Goal: Feedback & Contribution: Submit feedback/report problem

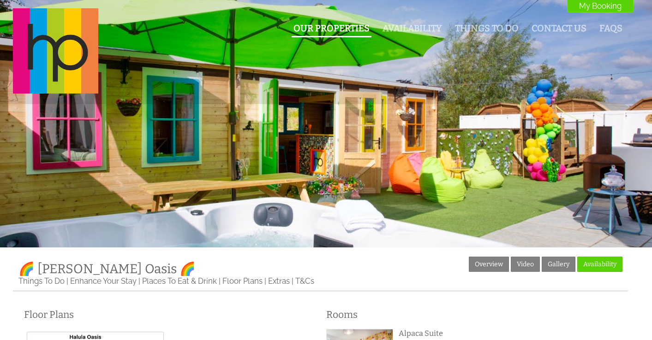
click at [346, 23] on link "Our Properties" at bounding box center [331, 28] width 76 height 11
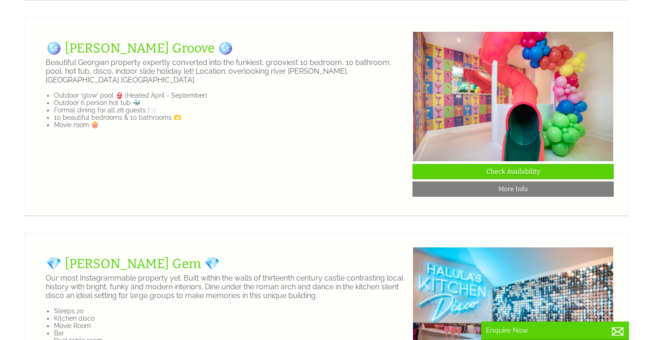
scroll to position [1258, 0]
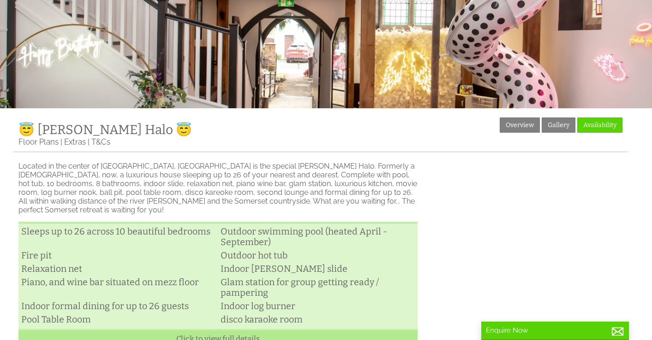
scroll to position [140, 0]
click at [586, 120] on link "Availability" at bounding box center [599, 124] width 45 height 15
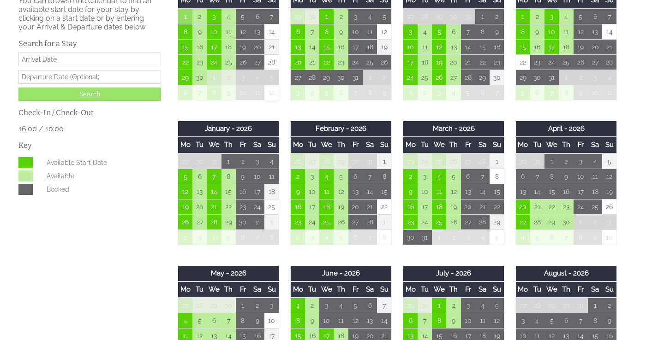
scroll to position [320, 0]
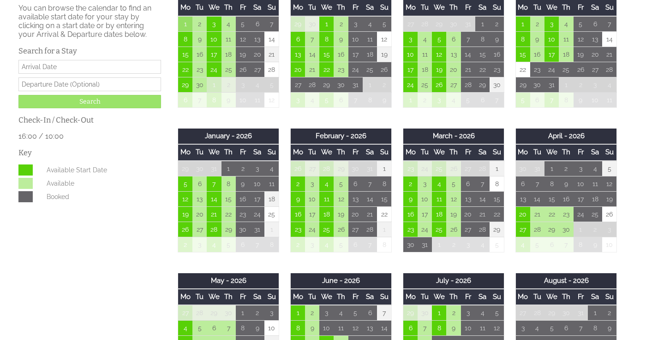
click at [52, 69] on input "Date" at bounding box center [89, 67] width 142 height 14
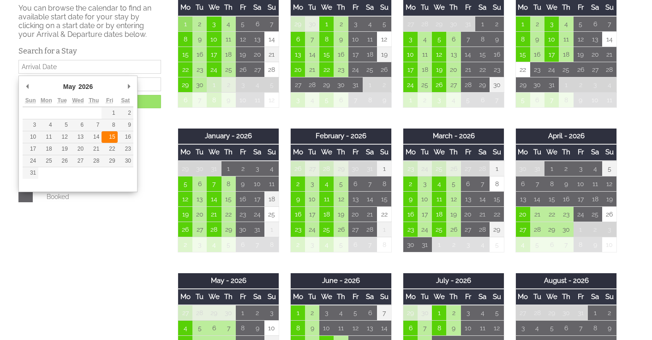
type input "[DATE]"
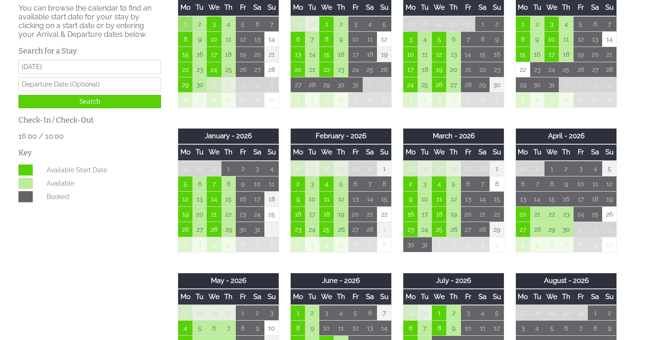
click at [83, 85] on input "text" at bounding box center [89, 84] width 142 height 14
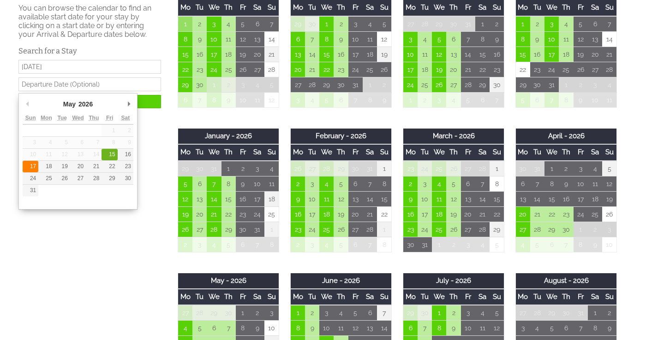
type input "[DATE]"
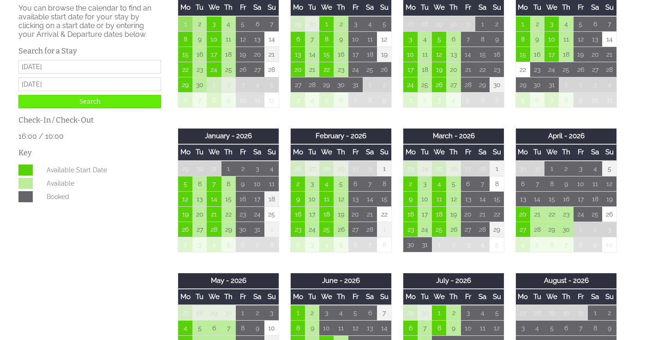
click at [90, 104] on input "Search" at bounding box center [89, 101] width 142 height 13
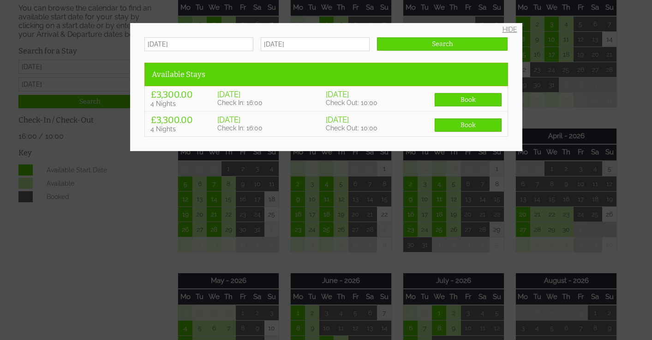
click at [512, 27] on link "HIDE" at bounding box center [509, 29] width 15 height 7
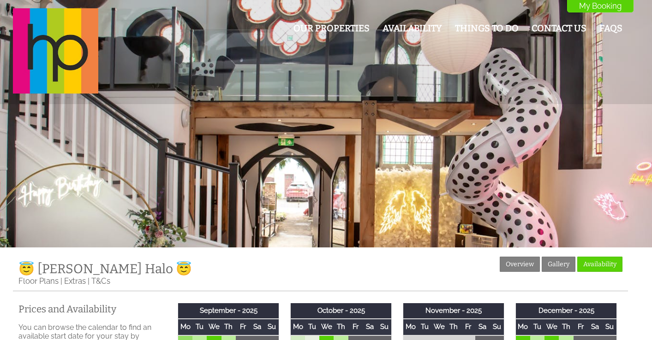
scroll to position [0, 0]
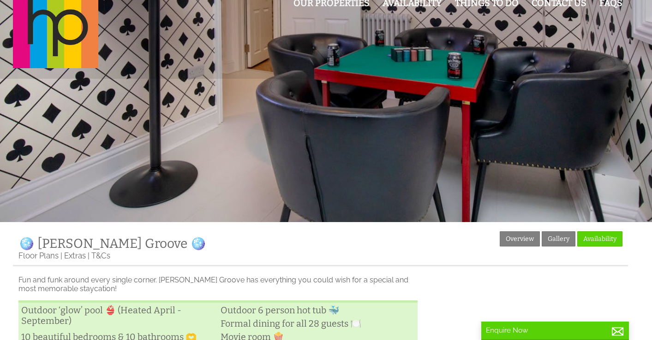
scroll to position [23, 0]
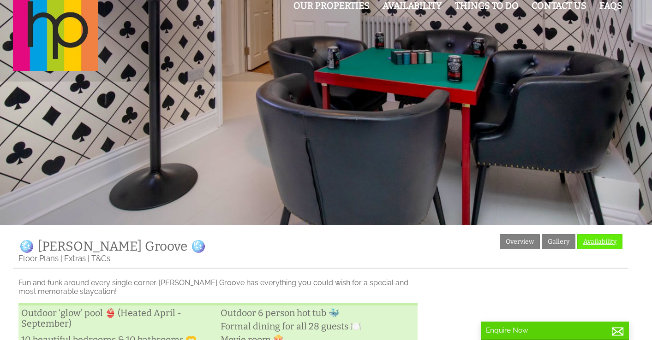
click at [608, 240] on link "Availability" at bounding box center [599, 241] width 45 height 15
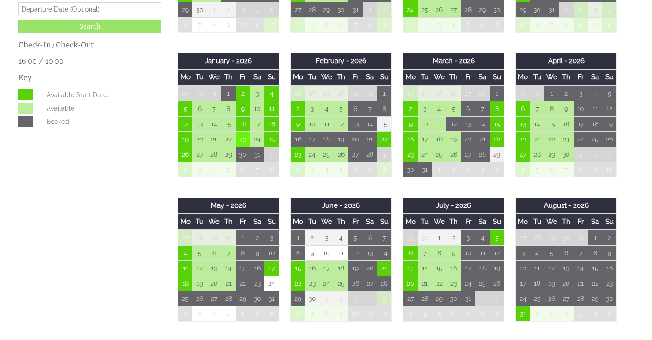
scroll to position [395, 0]
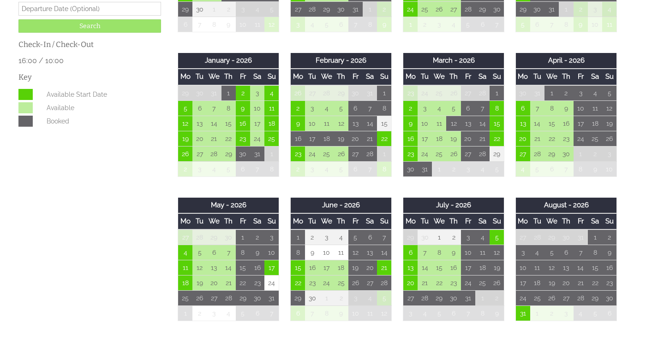
click at [27, 105] on dt at bounding box center [25, 107] width 14 height 11
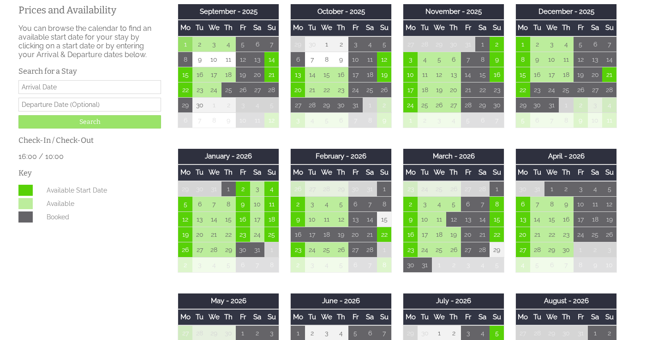
scroll to position [296, 0]
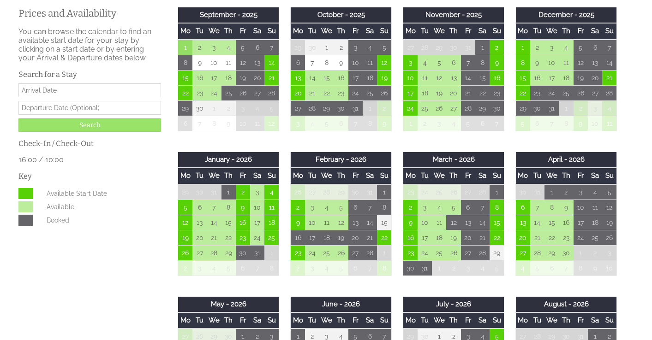
click at [32, 94] on input "Date" at bounding box center [89, 90] width 142 height 14
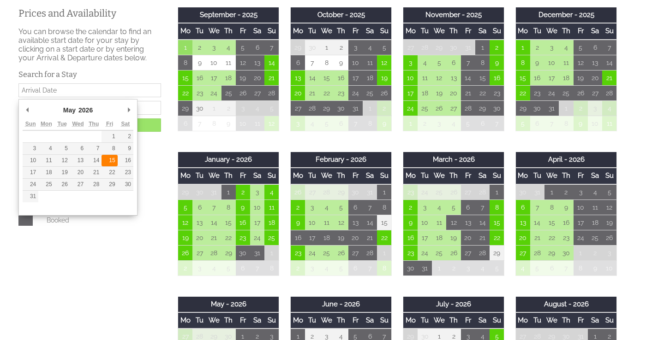
type input "[DATE]"
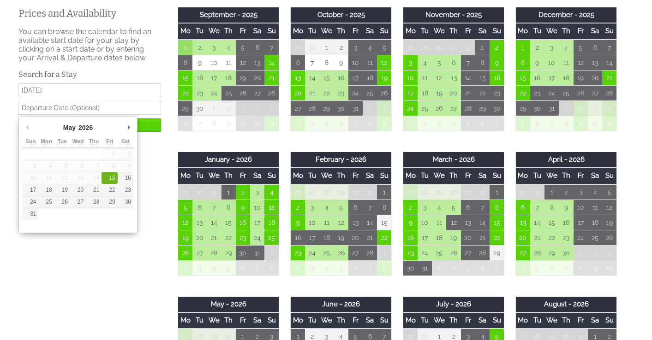
click at [83, 109] on input "text" at bounding box center [89, 108] width 142 height 14
type input "[DATE]"
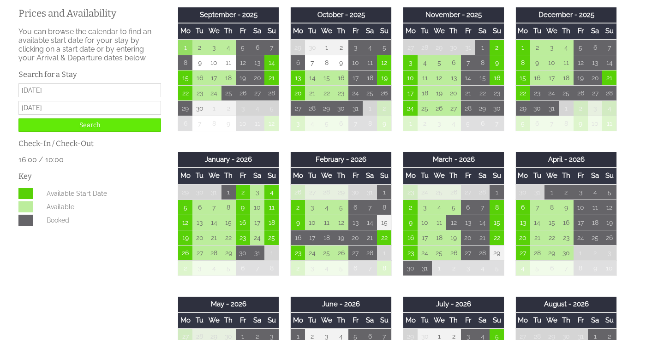
click at [79, 128] on input "Search" at bounding box center [89, 124] width 142 height 13
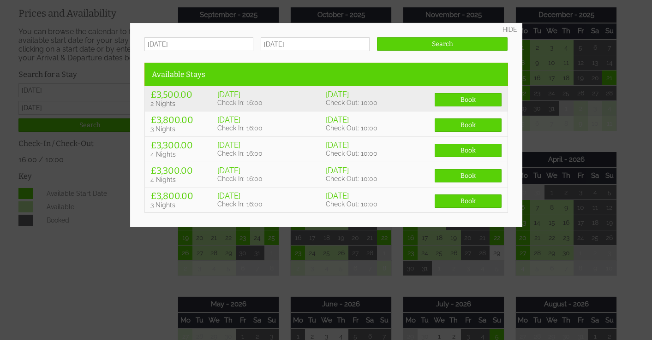
click at [160, 95] on h4 "£3,500.00" at bounding box center [183, 94] width 67 height 11
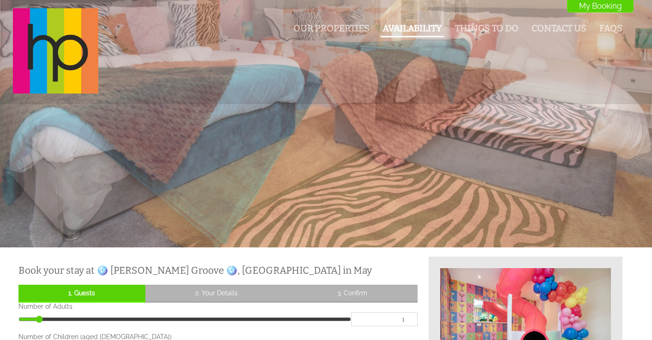
click at [398, 26] on link "Availability" at bounding box center [411, 28] width 59 height 11
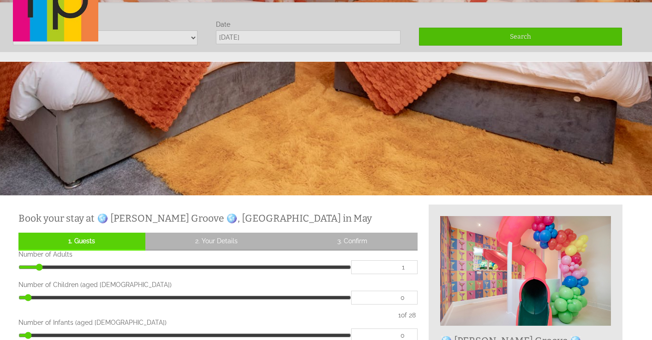
scroll to position [54, 0]
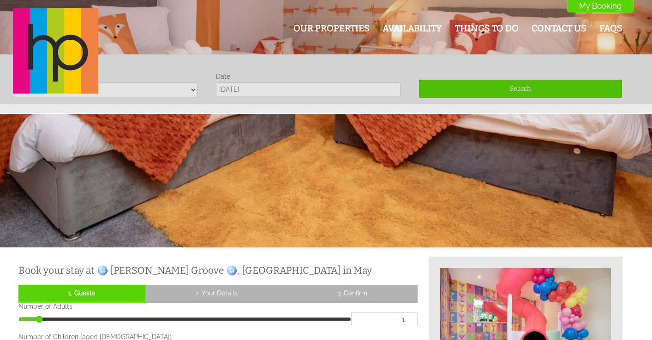
scroll to position [0, 0]
click at [345, 25] on link "Our Properties" at bounding box center [331, 28] width 76 height 11
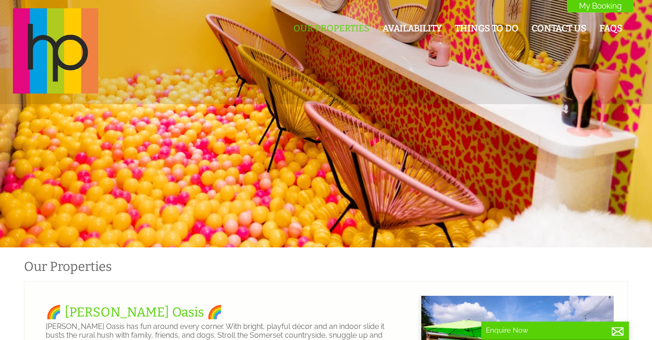
scroll to position [0, 8]
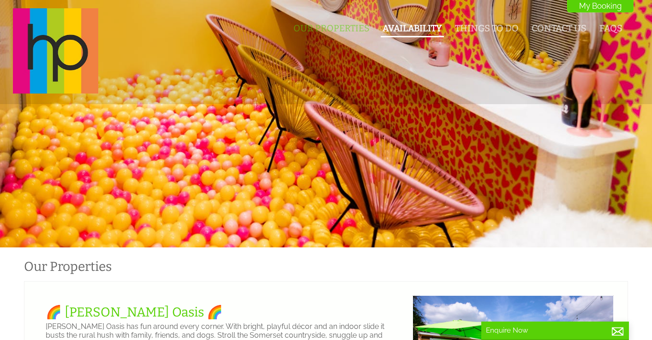
click at [405, 26] on link "Availability" at bounding box center [411, 28] width 59 height 11
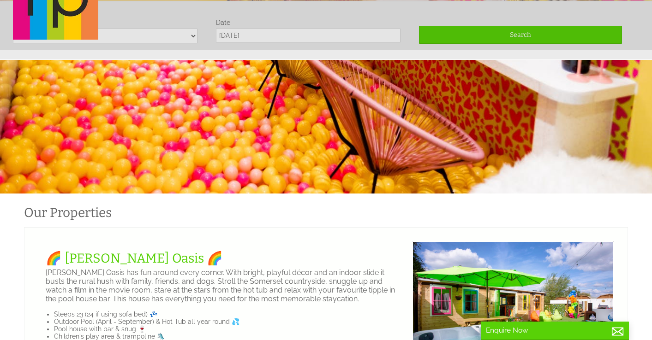
scroll to position [54, 0]
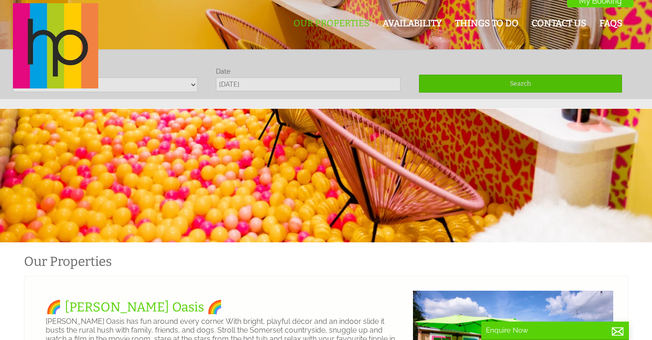
scroll to position [0, 0]
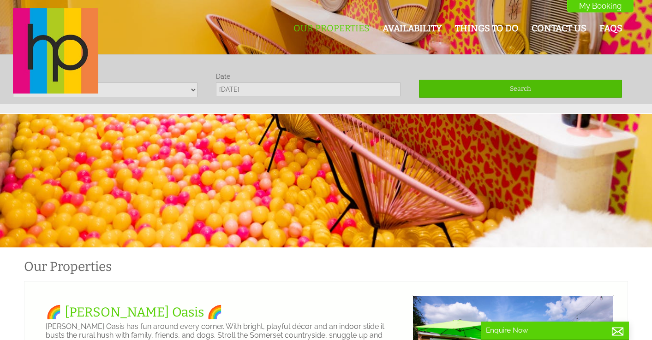
click at [191, 88] on div "Our Properties Availability Things To Do Contact Us FAQs My Booking My Booking" at bounding box center [320, 51] width 626 height 87
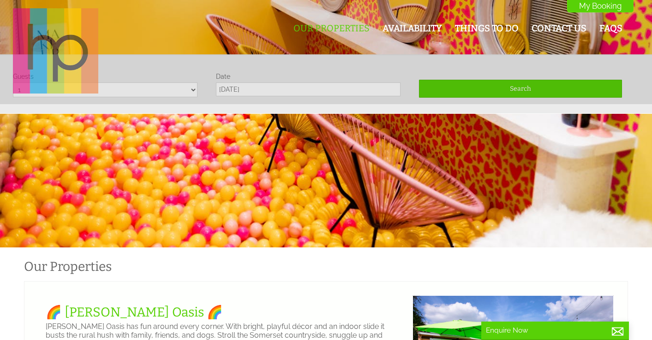
click at [79, 16] on img at bounding box center [55, 50] width 85 height 85
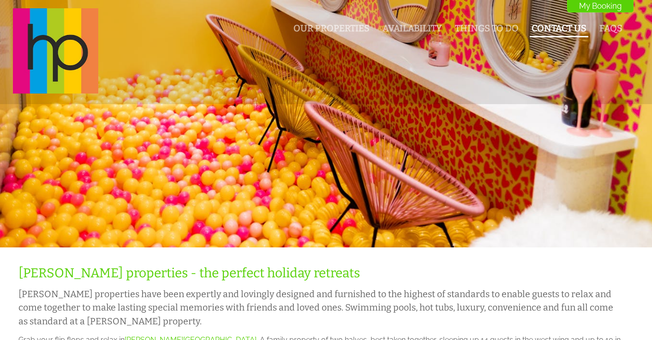
click at [557, 26] on link "Contact Us" at bounding box center [558, 28] width 55 height 11
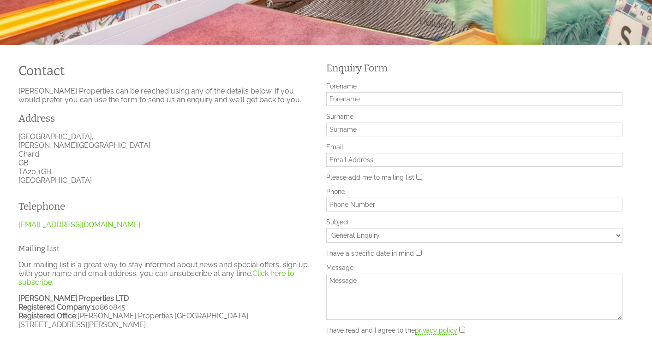
scroll to position [209, 0]
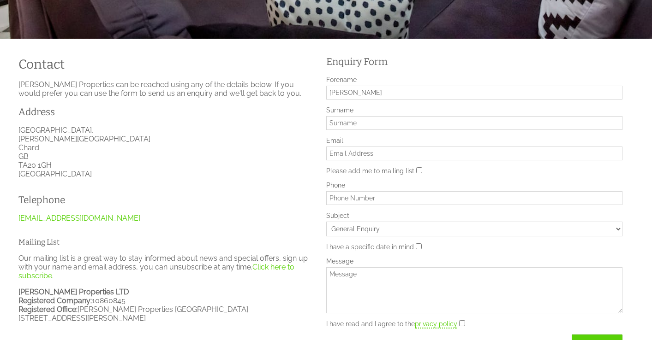
type input "[PERSON_NAME]"
click at [367, 131] on form "Do not fill in this field [PERSON_NAME] Surname Email Please add me to mailing …" at bounding box center [474, 214] width 296 height 277
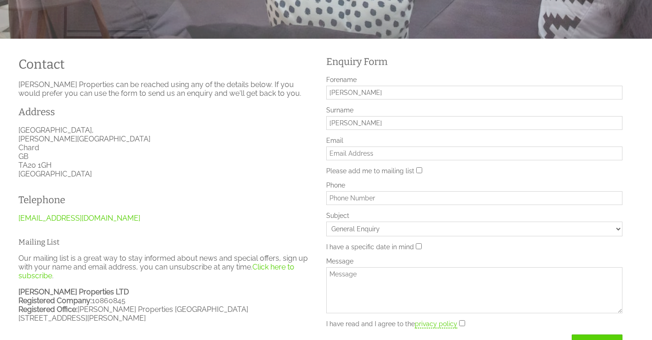
type input "[PERSON_NAME]"
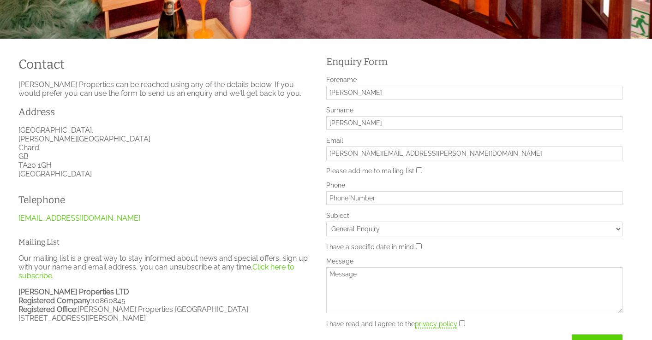
type input "[PERSON_NAME][EMAIL_ADDRESS][PERSON_NAME][DOMAIN_NAME]"
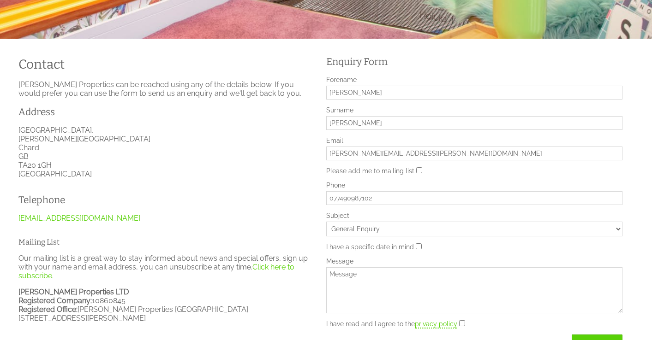
type input "077490987102"
click at [362, 276] on textarea "Message" at bounding box center [474, 290] width 296 height 46
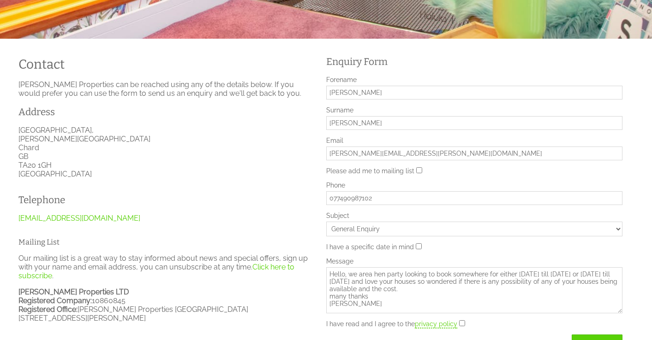
type textarea "Hello, we area hen party looking to book somewhere for either [DATE] till [DATE…"
click at [459, 320] on input "I have read and I agree to the privacy policy" at bounding box center [462, 323] width 6 height 6
checkbox input "true"
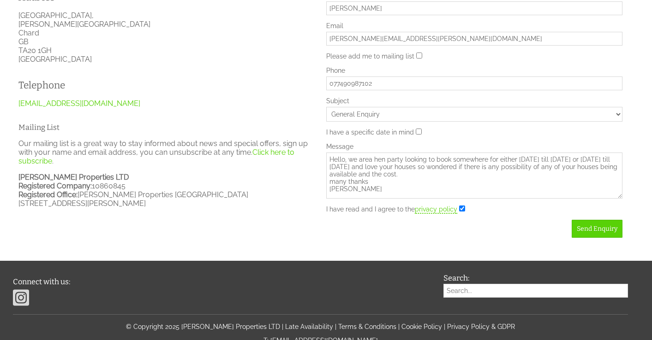
scroll to position [338, 0]
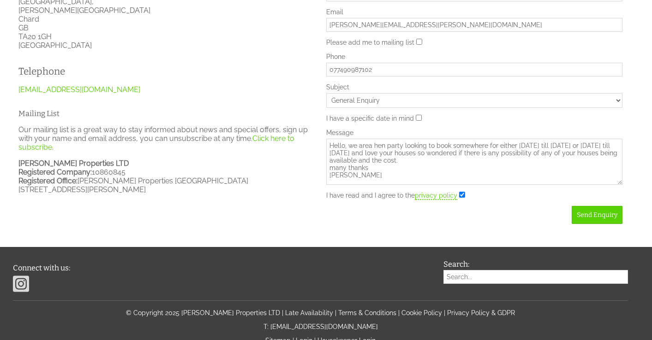
click at [368, 142] on textarea "Hello, we area hen party looking to book somewhere for either [DATE] till [DATE…" at bounding box center [474, 162] width 296 height 46
type textarea "Hello, we are a hen party looking to book somewhere for either [DATE] till [DAT…"
click at [416, 115] on input "I have a specific date in mind" at bounding box center [418, 118] width 6 height 6
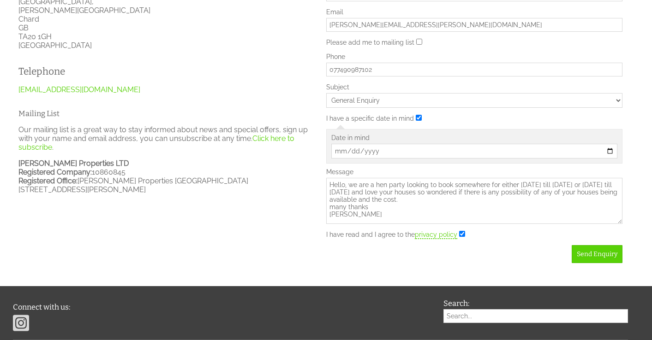
click at [417, 115] on input "I have a specific date in mind" at bounding box center [418, 118] width 6 height 6
checkbox input "false"
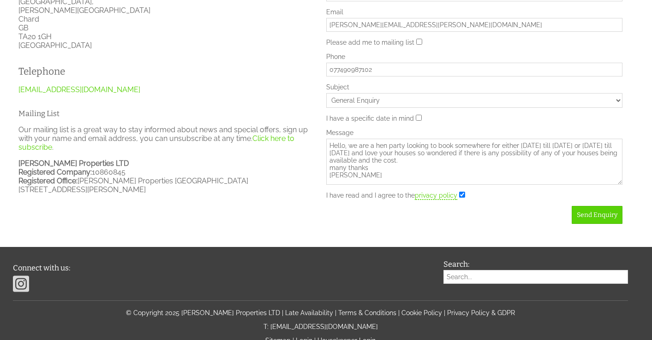
click at [441, 154] on textarea "Hello, we are a hen party looking to book somewhere for either [DATE] till [DAT…" at bounding box center [474, 162] width 296 height 46
click at [375, 139] on textarea "Hello, we are a hen party looking to book somewhere for either [DATE] till [DAT…" at bounding box center [474, 162] width 296 height 46
type textarea "Hello, we are a large hen party looking to book somewhere for either [DATE] til…"
click at [583, 206] on button "Send Enquiry" at bounding box center [596, 215] width 51 height 18
